Goal: Task Accomplishment & Management: Manage account settings

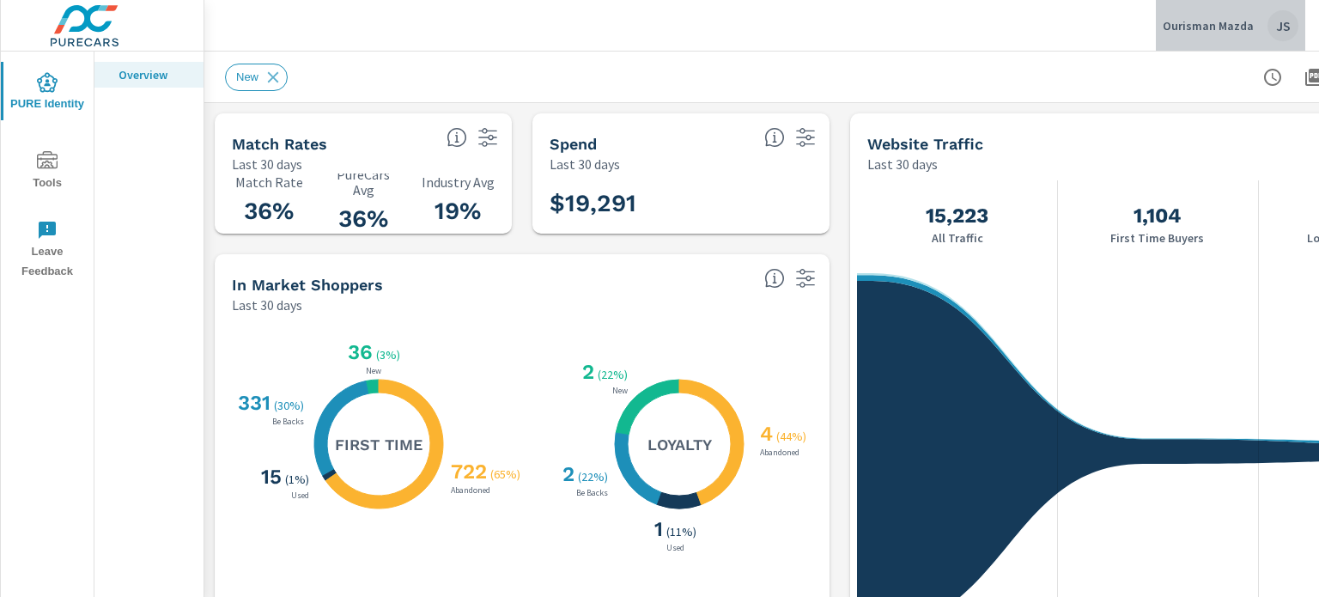
click at [1238, 20] on p "Ourisman Mazda" at bounding box center [1208, 25] width 91 height 15
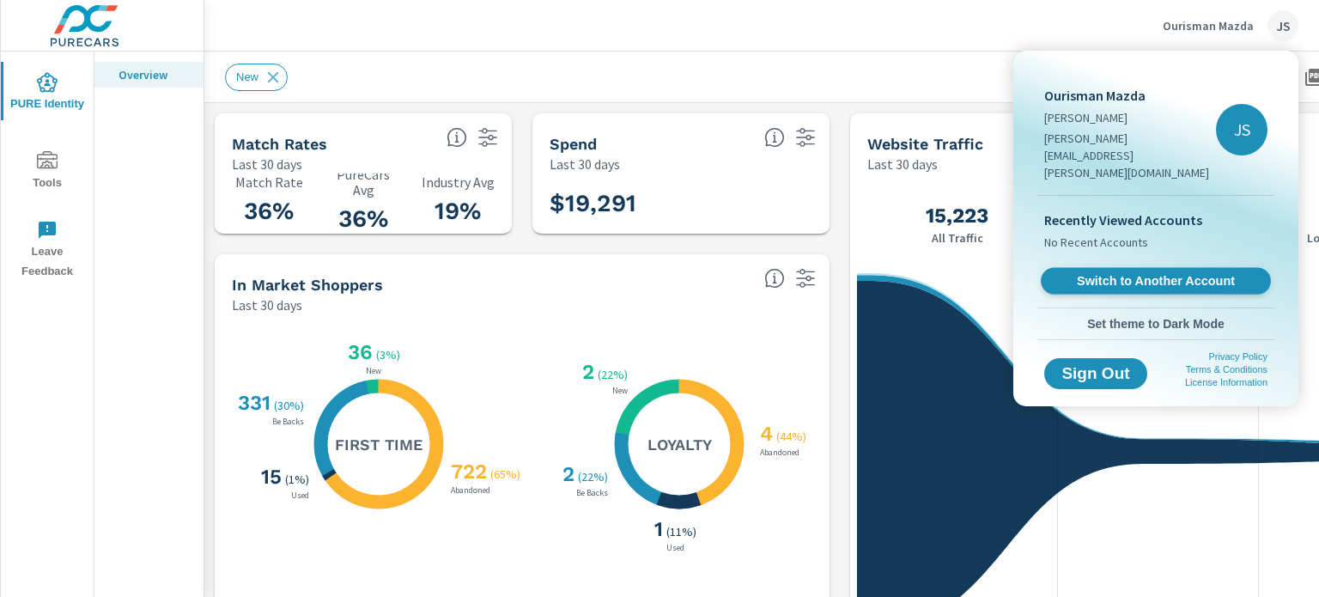
click at [1151, 273] on span "Switch to Another Account" at bounding box center [1155, 281] width 210 height 16
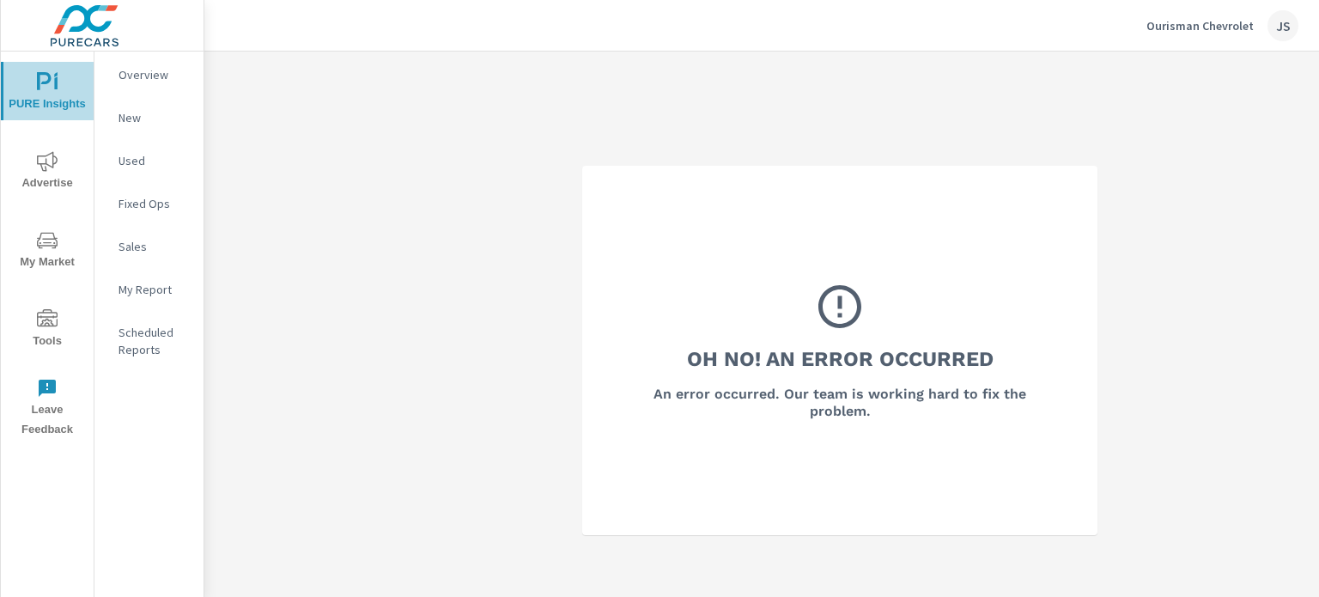
click at [58, 96] on span "PURE Insights" at bounding box center [47, 93] width 82 height 42
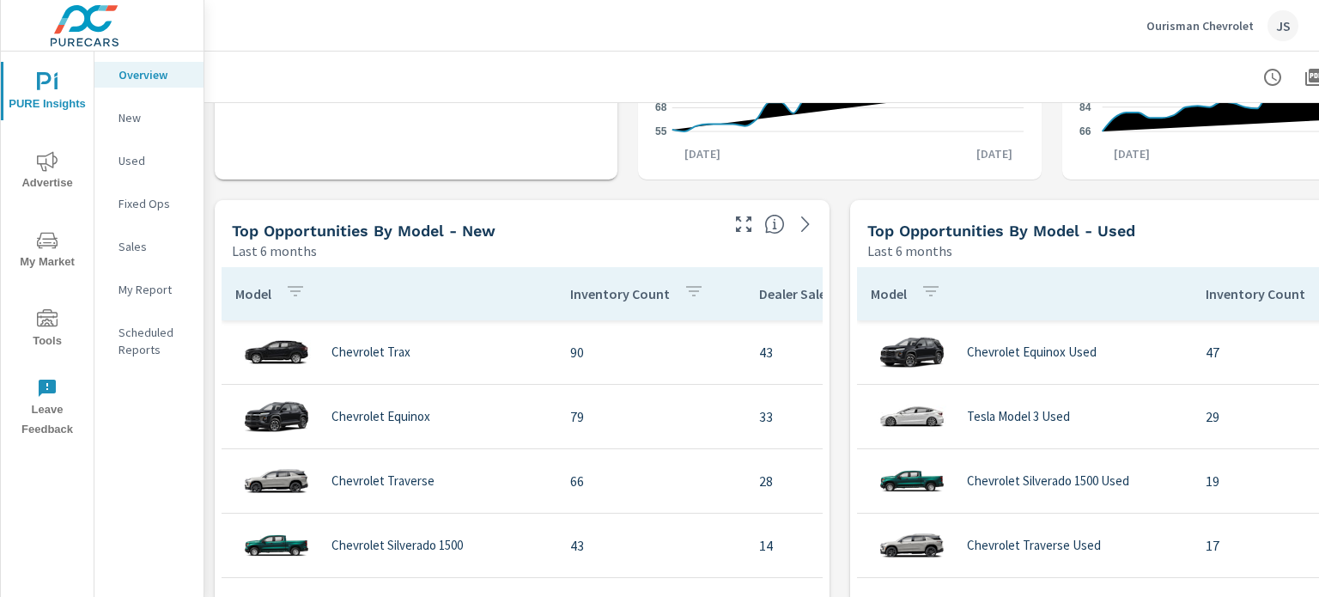
scroll to position [1041, 0]
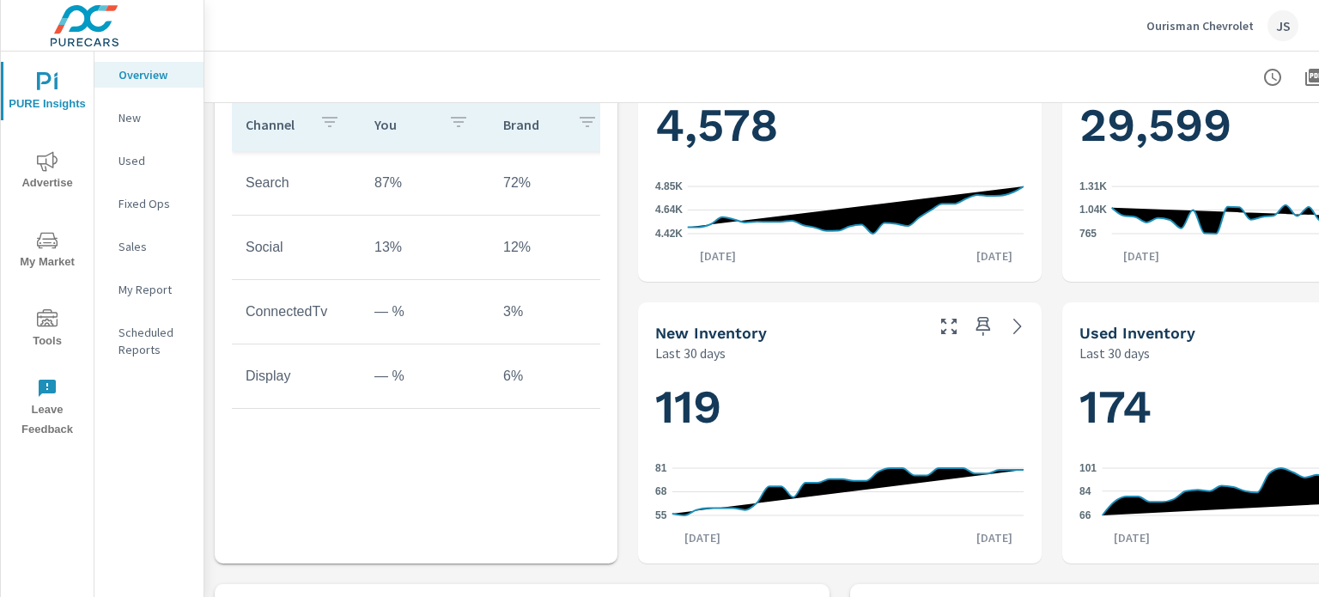
scroll to position [638, 0]
